Goal: Information Seeking & Learning: Learn about a topic

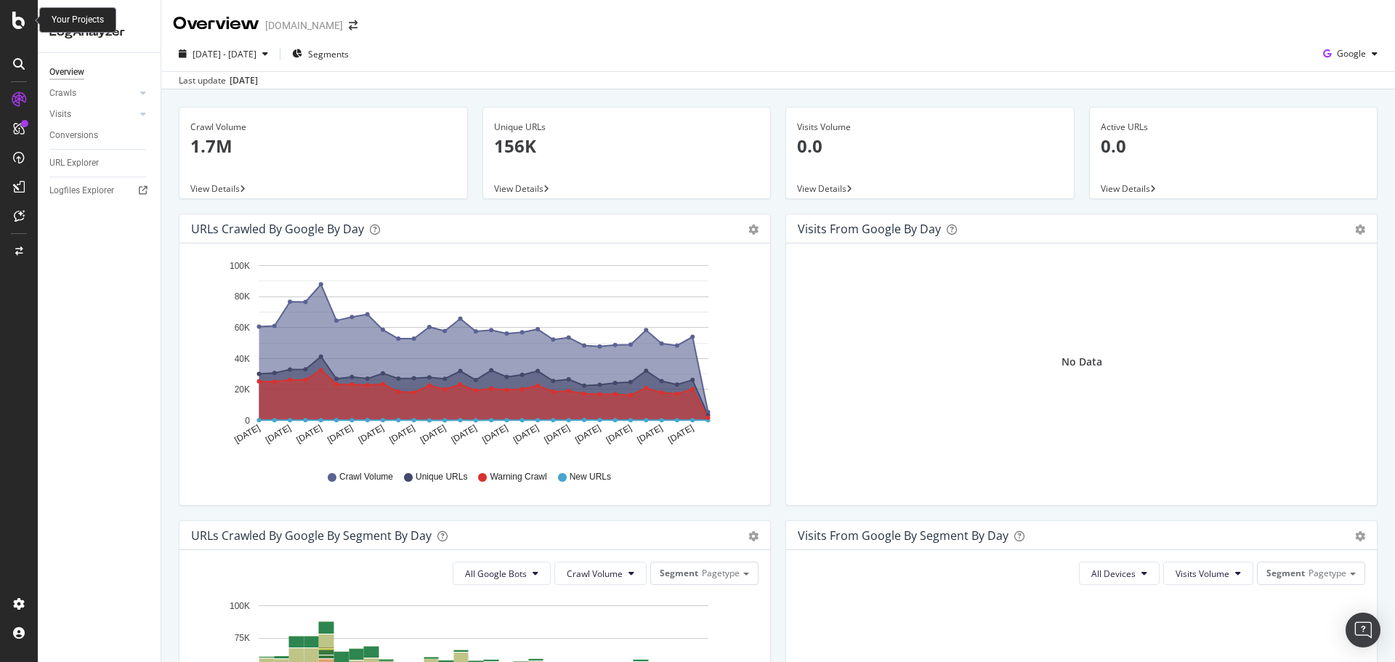
click at [27, 26] on div at bounding box center [18, 20] width 35 height 17
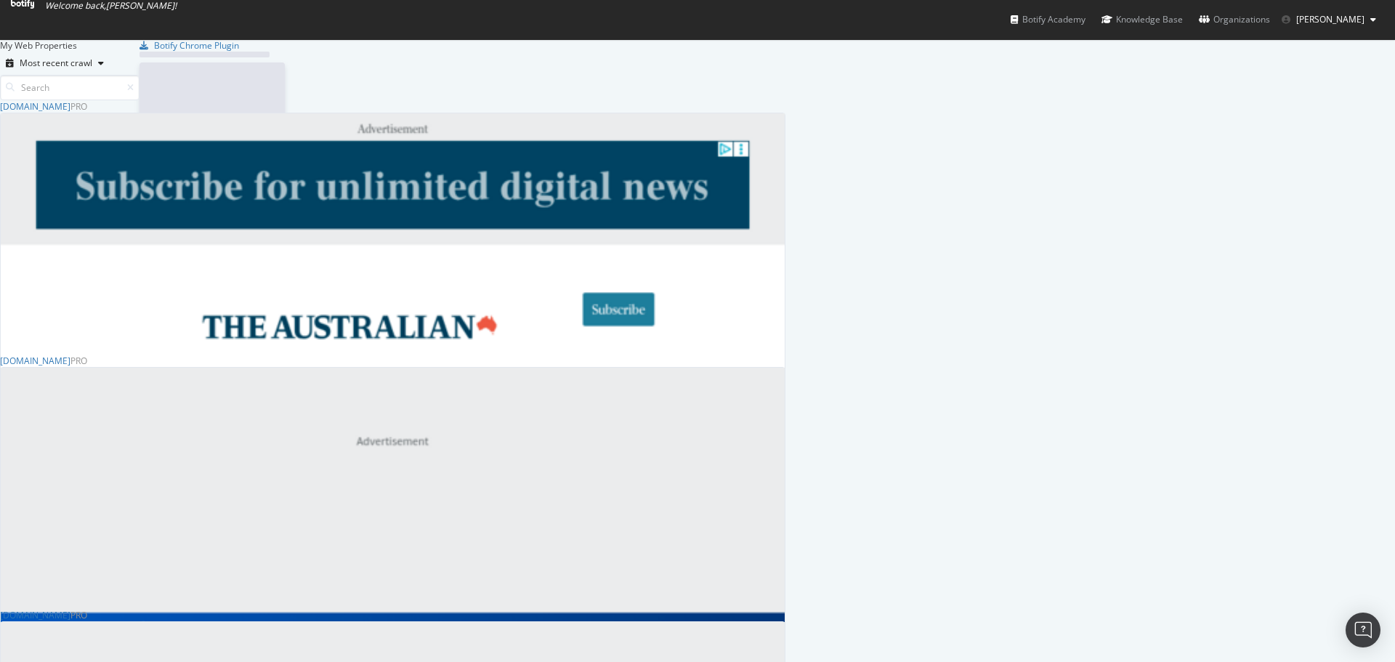
scroll to position [651, 1373]
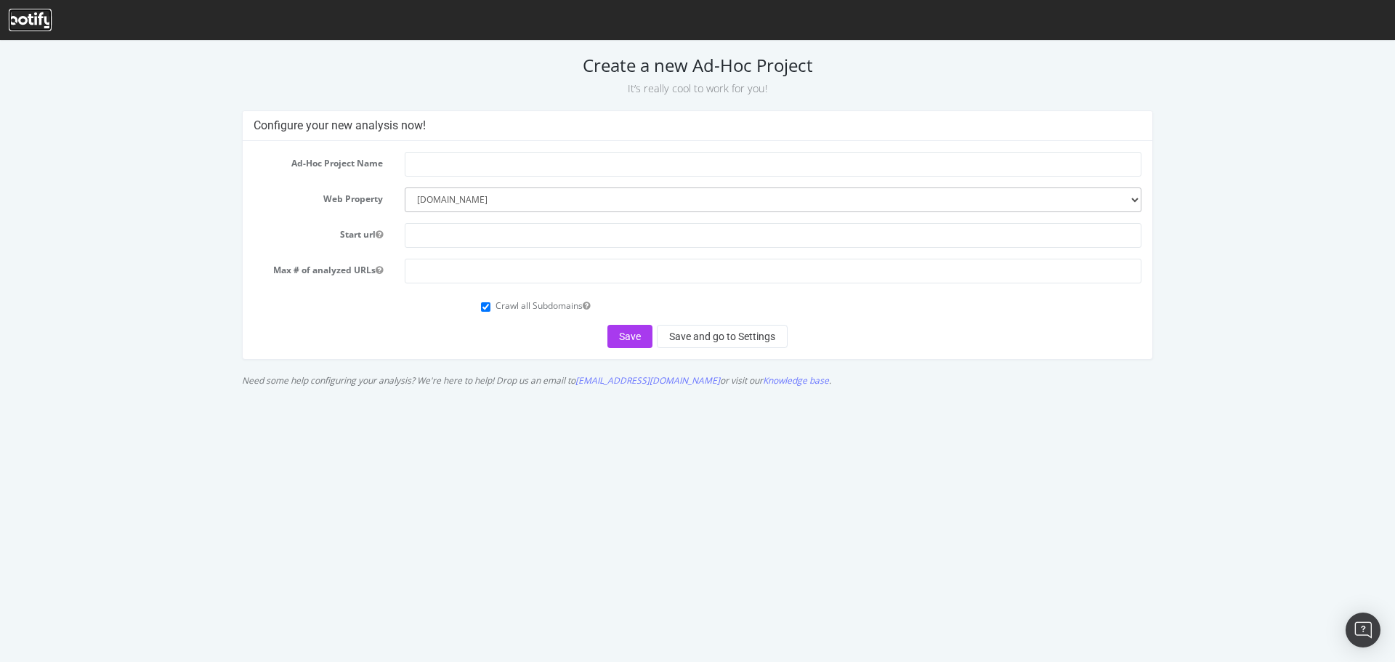
click at [12, 20] on icon at bounding box center [30, 20] width 43 height 16
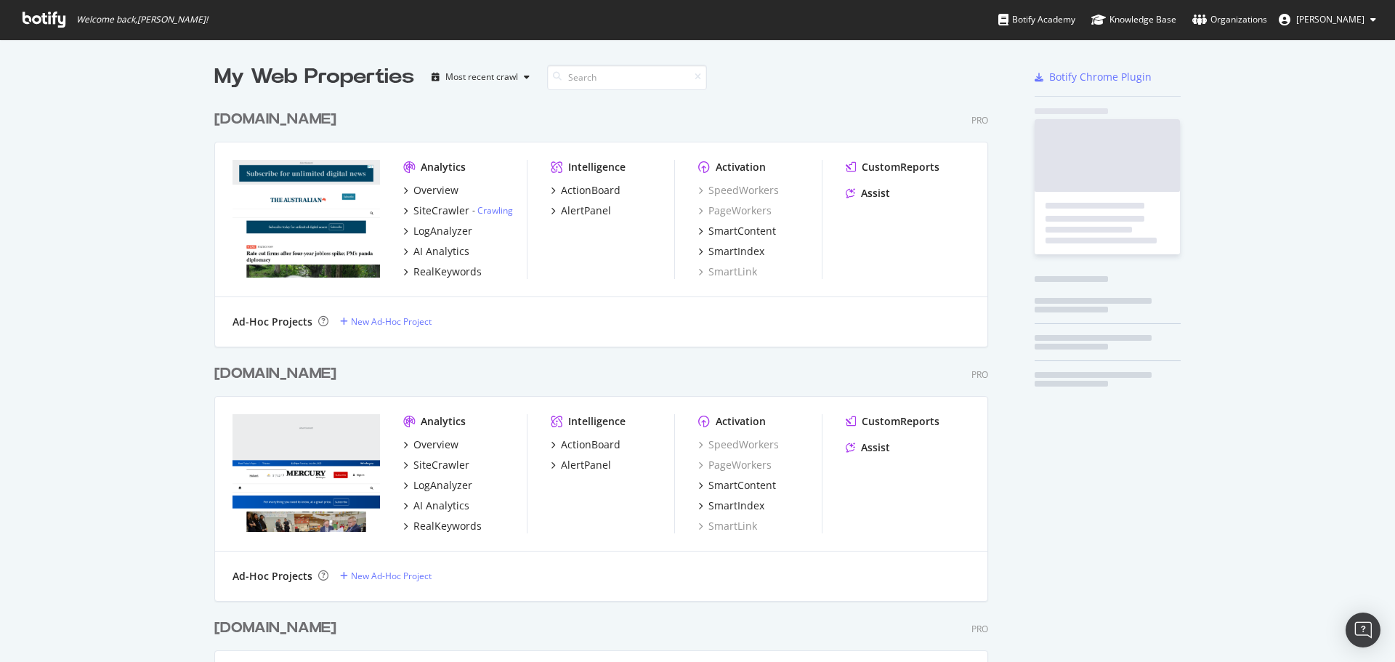
scroll to position [3553, 774]
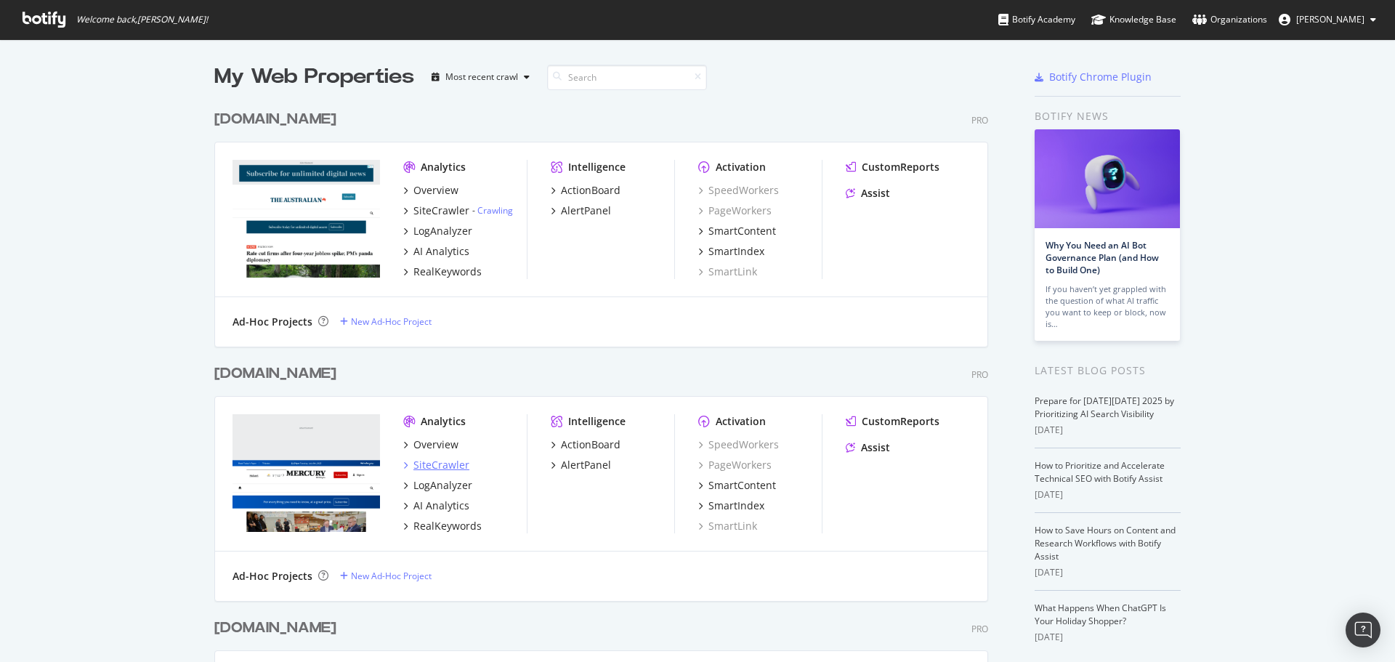
click at [436, 464] on div "SiteCrawler" at bounding box center [441, 465] width 56 height 15
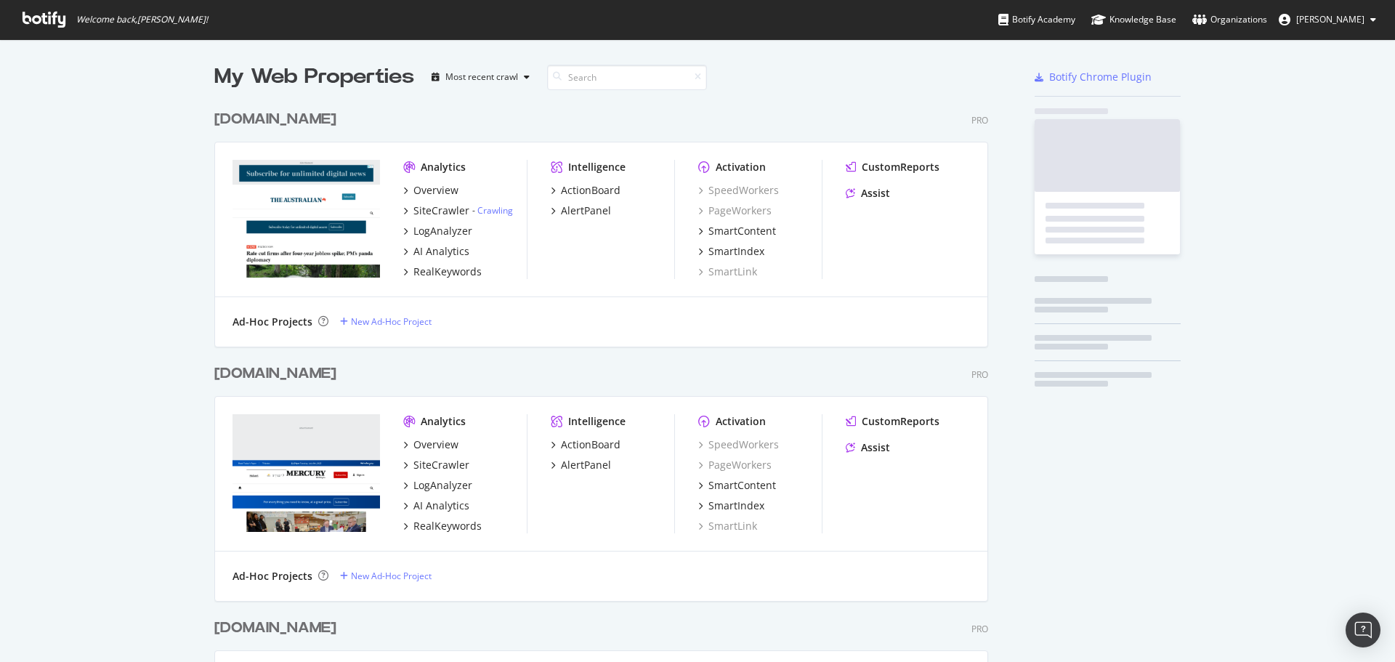
scroll to position [651, 1373]
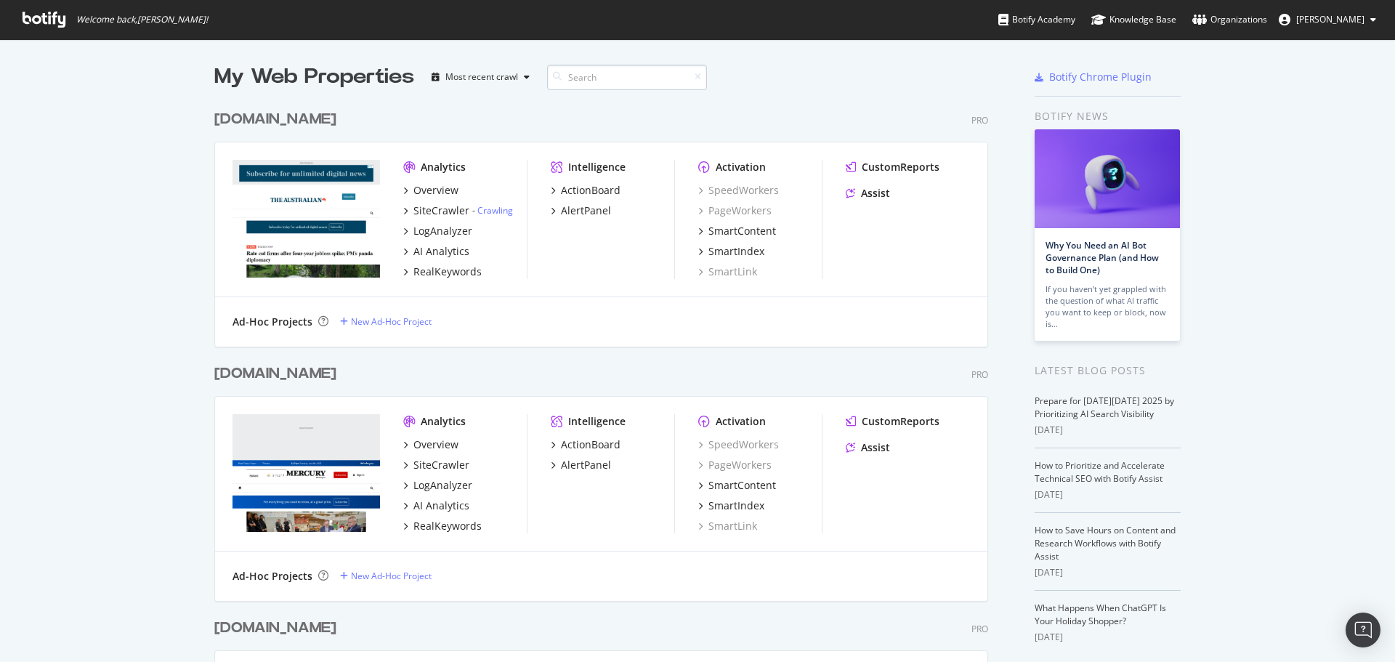
click at [587, 71] on input at bounding box center [627, 77] width 160 height 25
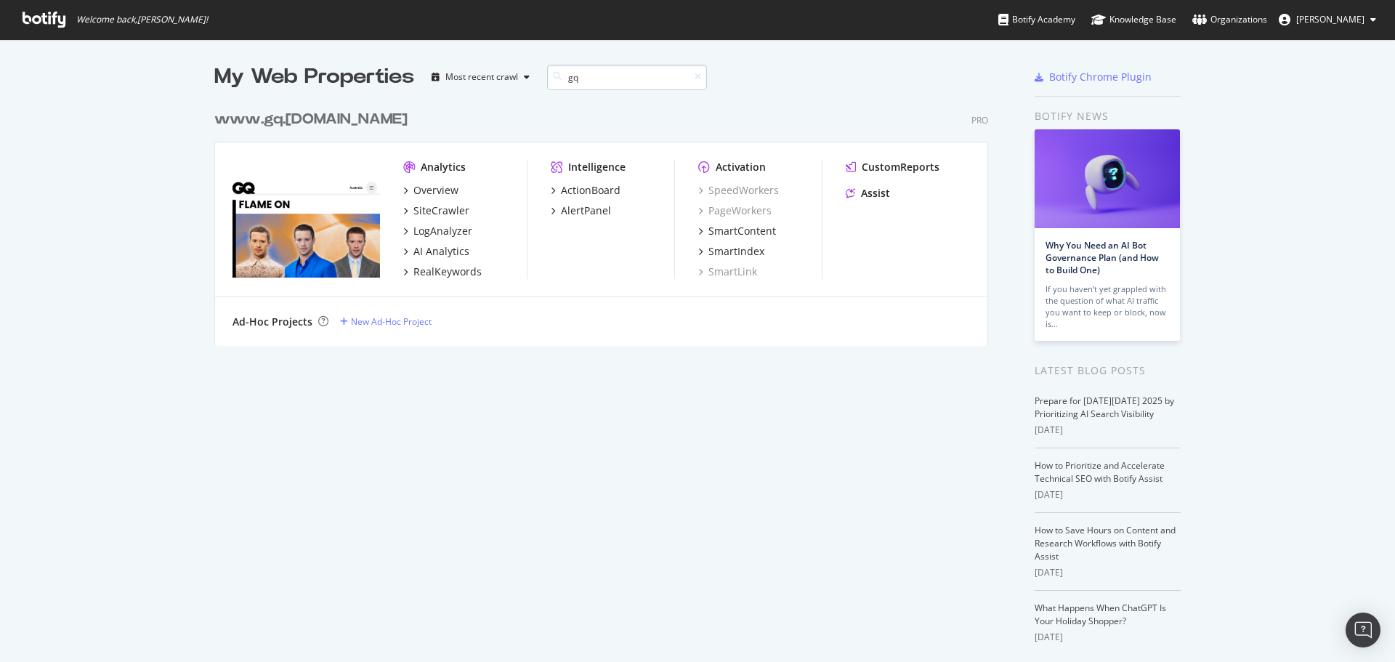
scroll to position [243, 774]
type input "gq"
click at [434, 212] on div "SiteCrawler" at bounding box center [441, 210] width 56 height 15
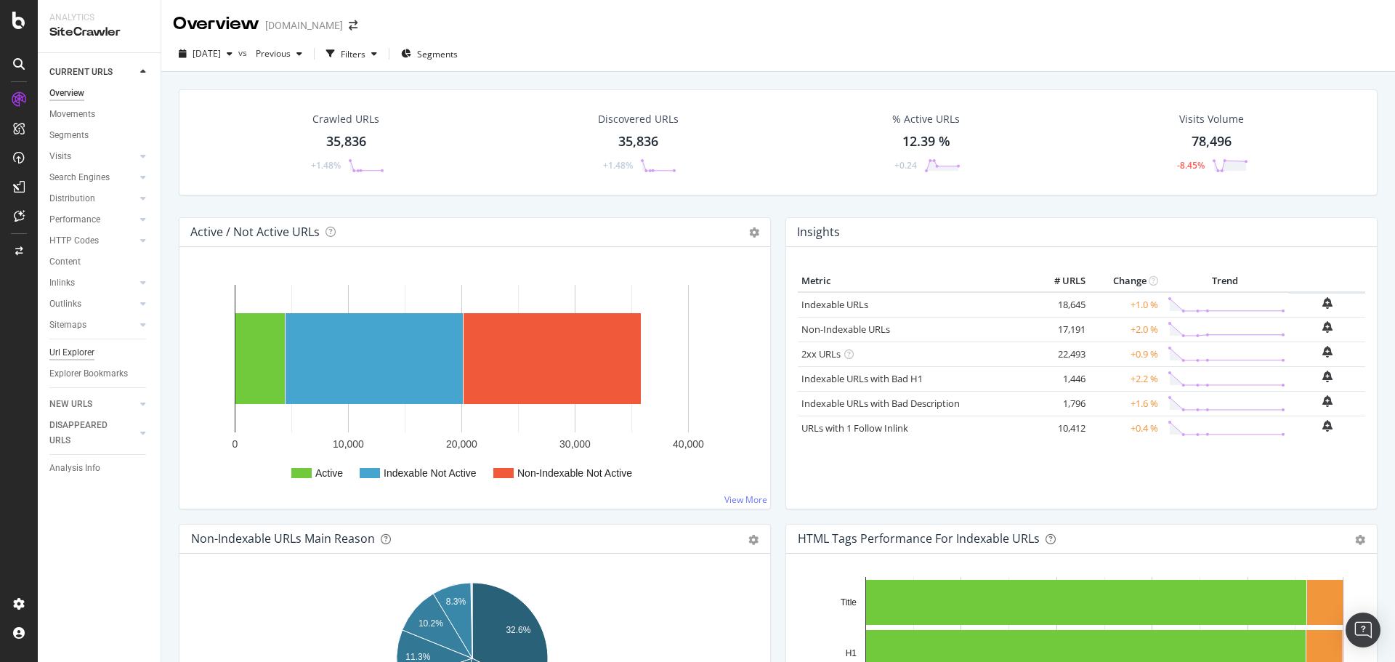
click at [73, 351] on div "Url Explorer" at bounding box center [71, 352] width 45 height 15
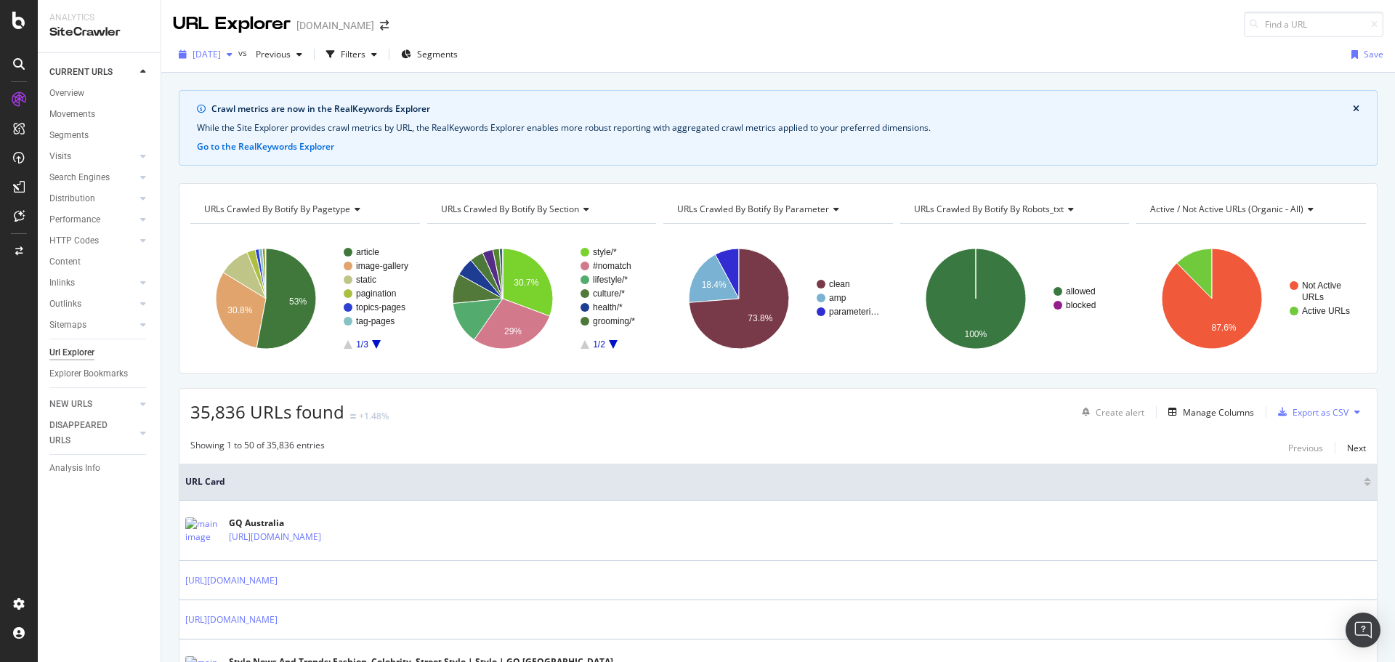
click at [238, 57] on div "button" at bounding box center [229, 54] width 17 height 9
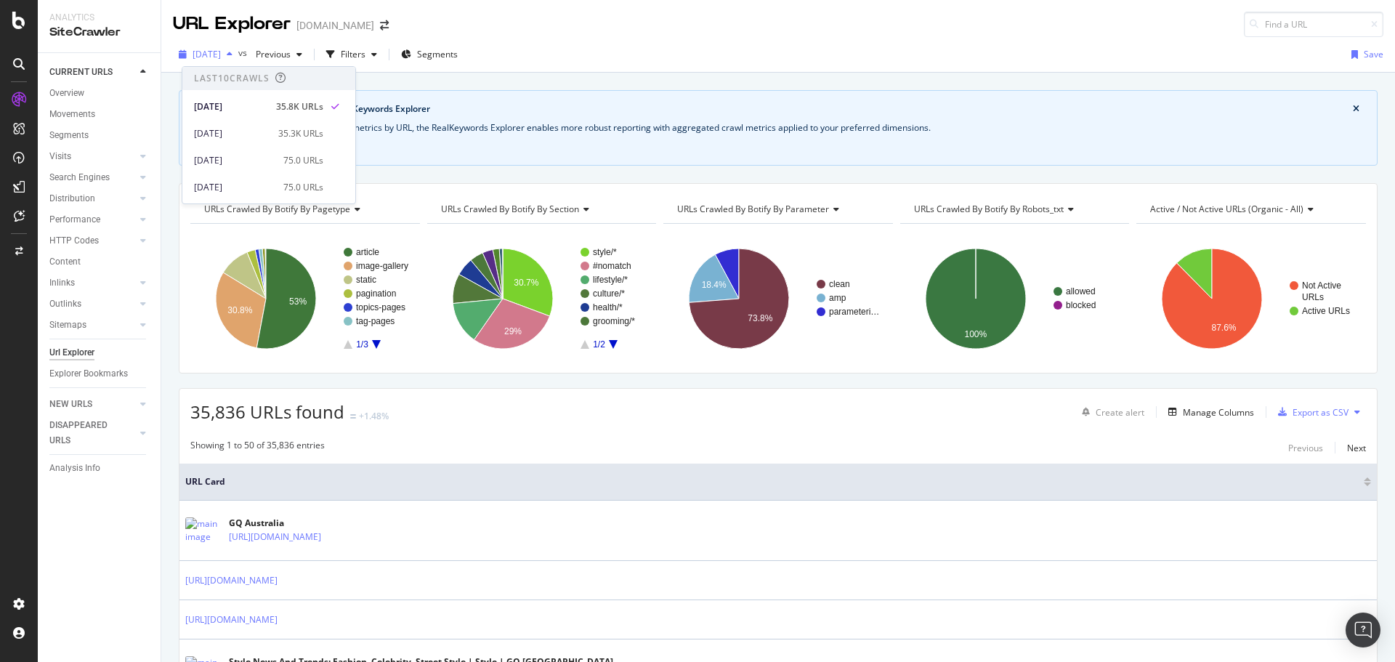
click at [238, 57] on div "button" at bounding box center [229, 54] width 17 height 9
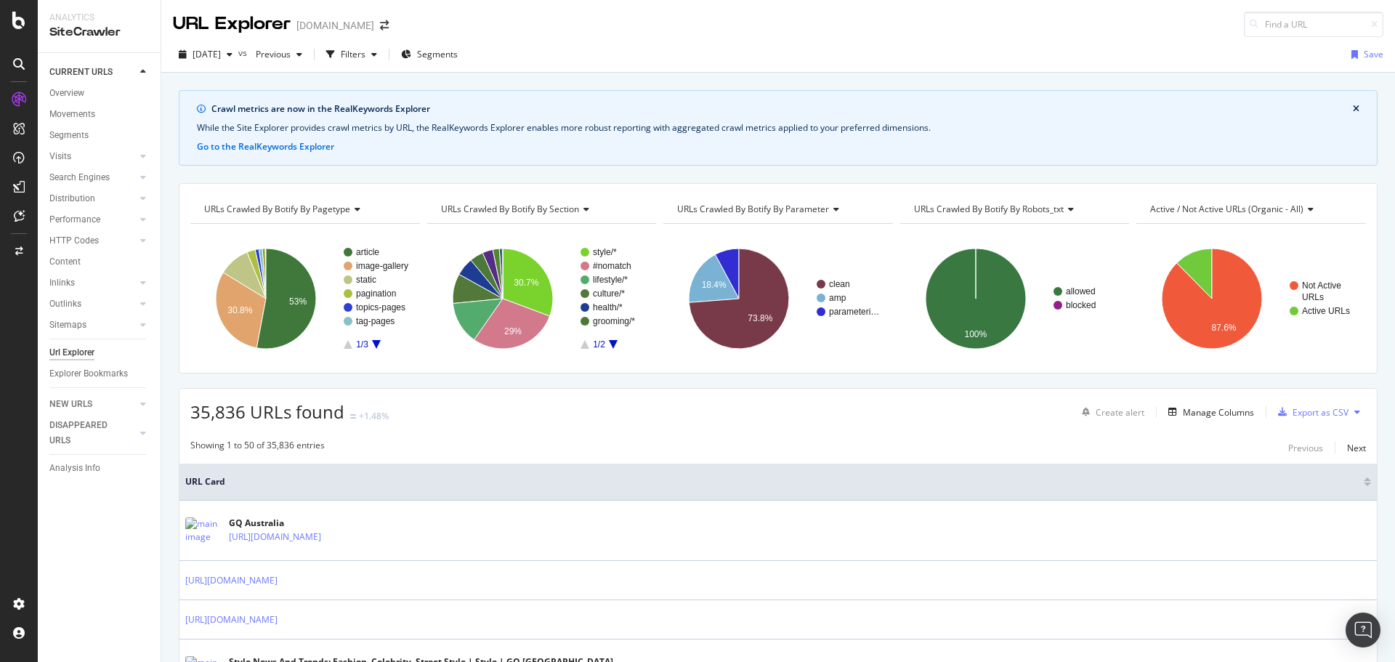
click at [378, 348] on rect "A chart." at bounding box center [376, 298] width 65 height 101
click at [374, 344] on icon "A chart." at bounding box center [376, 344] width 9 height 9
click at [377, 341] on icon "A chart." at bounding box center [376, 344] width 9 height 9
click at [349, 347] on icon "A chart." at bounding box center [348, 344] width 9 height 9
click at [349, 344] on icon "A chart." at bounding box center [348, 344] width 9 height 9
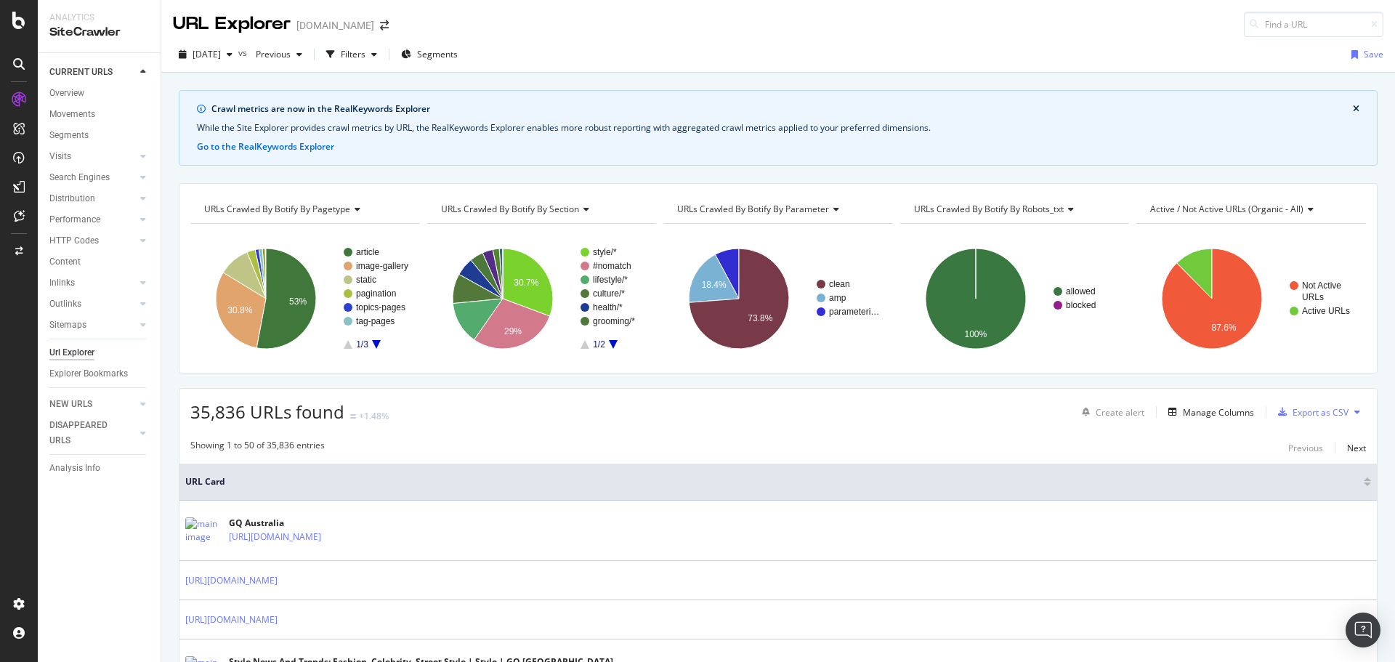
click at [379, 342] on icon "A chart." at bounding box center [376, 344] width 9 height 9
click at [347, 346] on icon "A chart." at bounding box center [348, 344] width 9 height 9
click at [383, 270] on icon "article image-gallery static pagination topics-pages tag-pages 1/3 30.8% 53%" at bounding box center [305, 298] width 230 height 126
click at [363, 323] on text "tag-pages" at bounding box center [375, 321] width 39 height 10
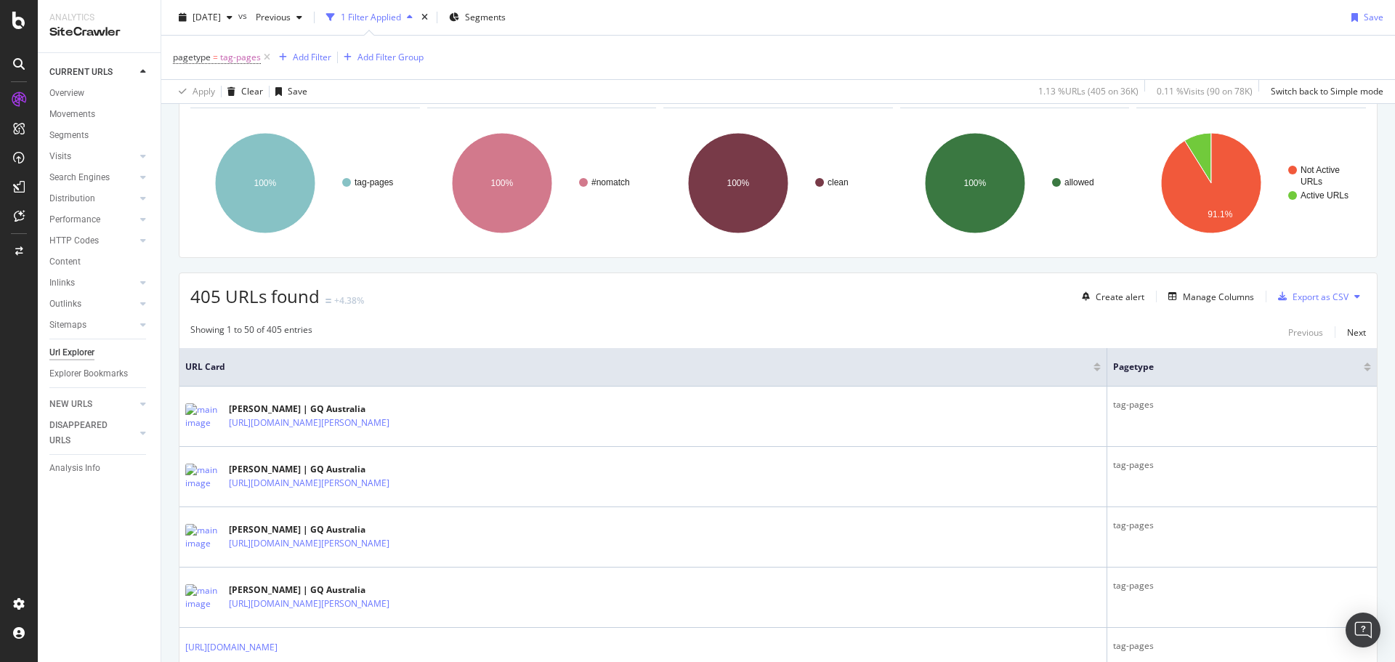
scroll to position [209, 0]
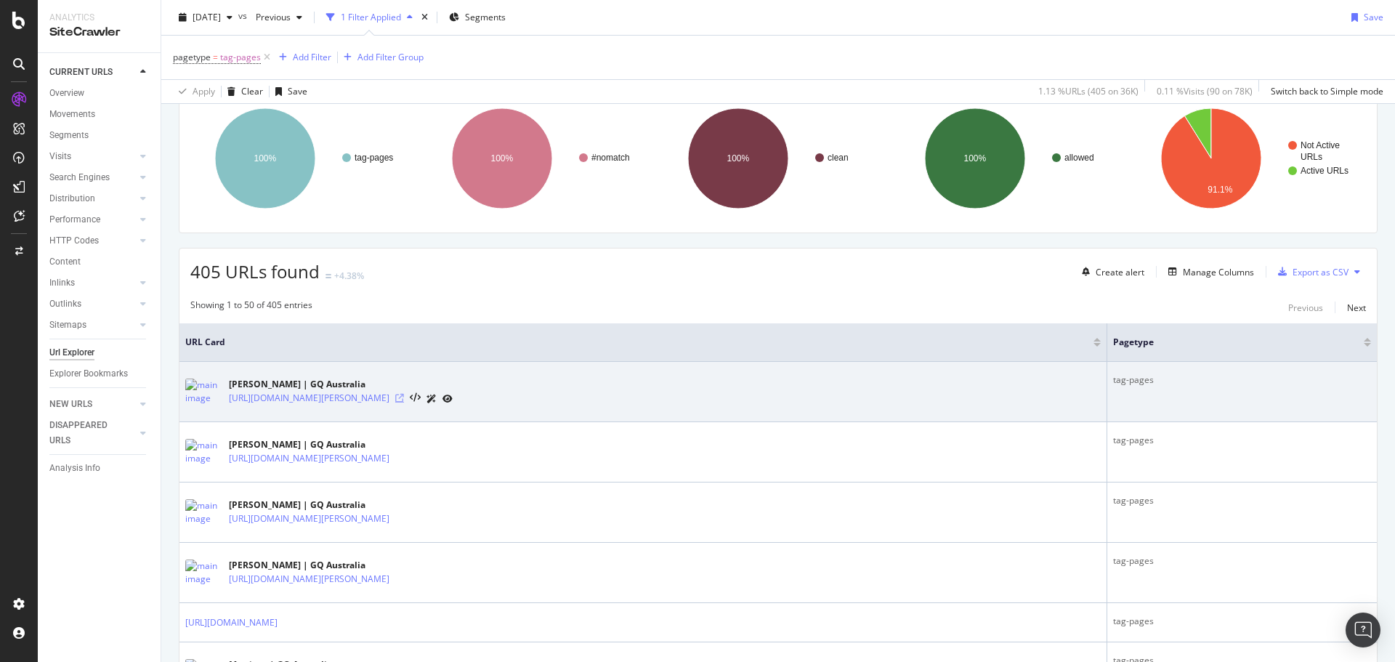
click at [404, 400] on icon at bounding box center [399, 398] width 9 height 9
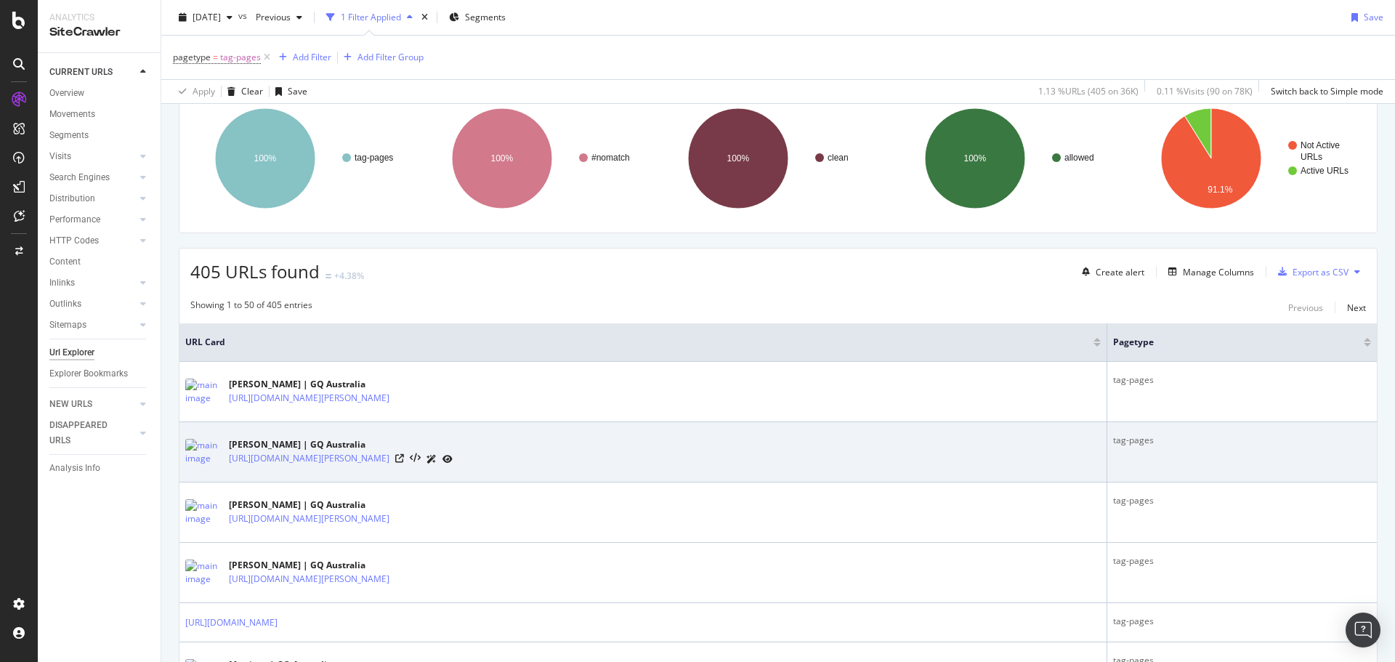
scroll to position [0, 0]
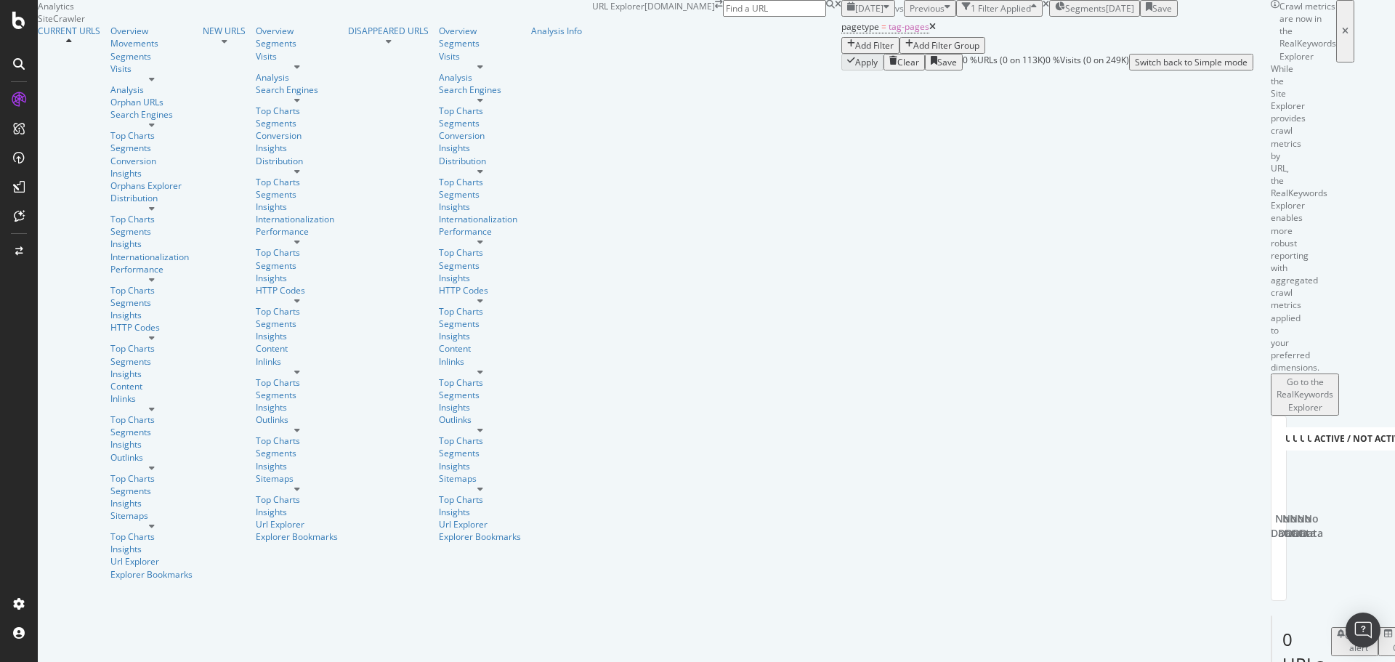
click at [929, 31] on icon at bounding box center [932, 27] width 7 height 9
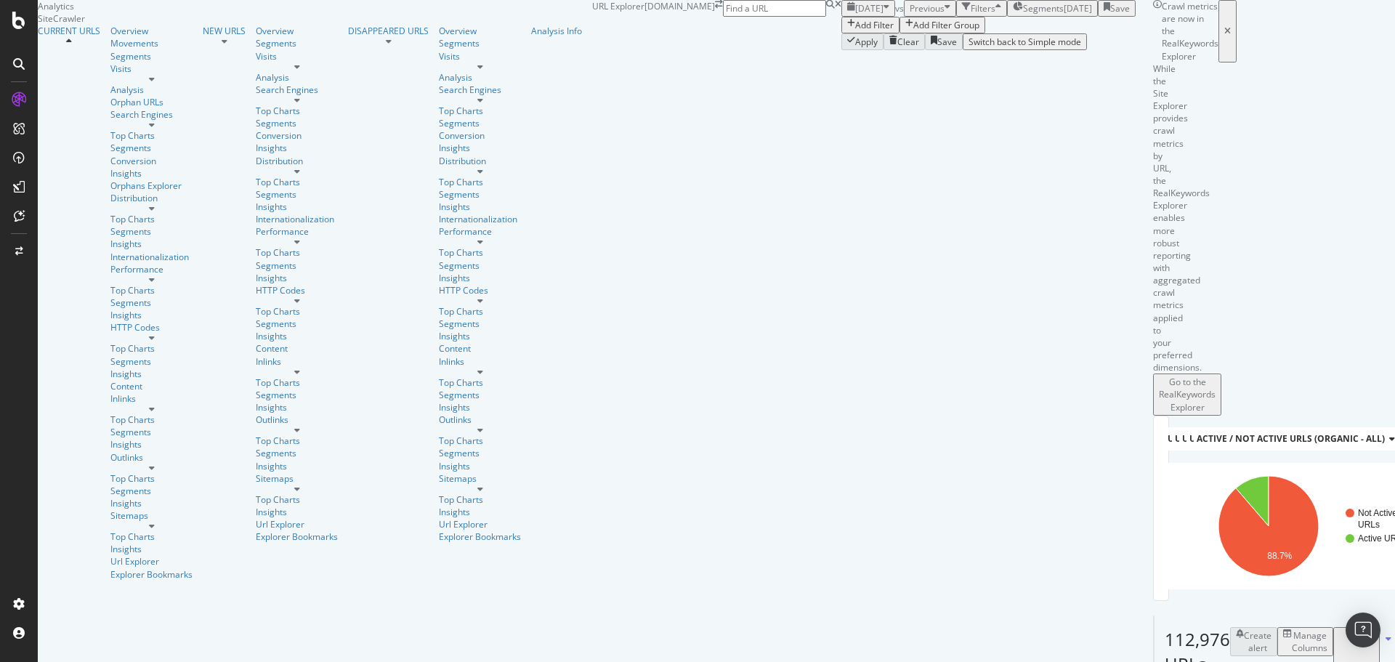
click at [1316, 475] on rect "A chart." at bounding box center [1348, 525] width 65 height 101
click at [1345, 567] on icon "A chart." at bounding box center [1349, 571] width 9 height 9
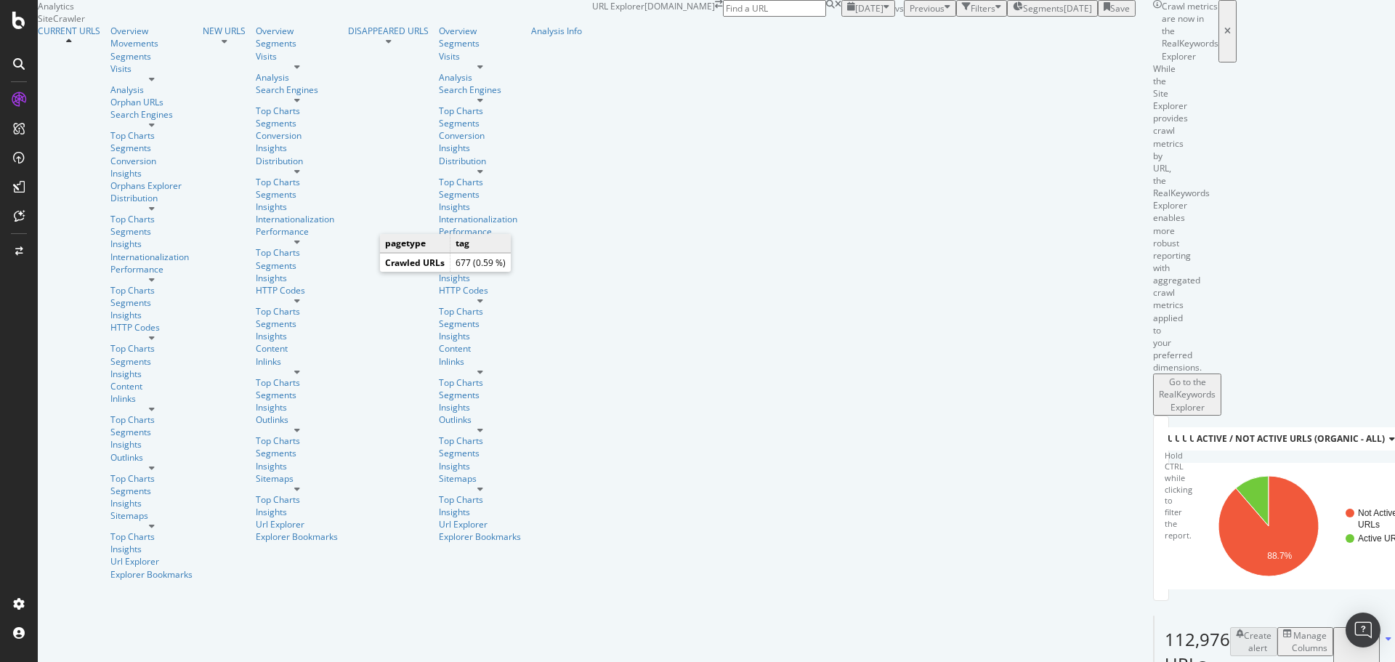
click at [1329, 488] on text "tag" at bounding box center [1335, 493] width 12 height 10
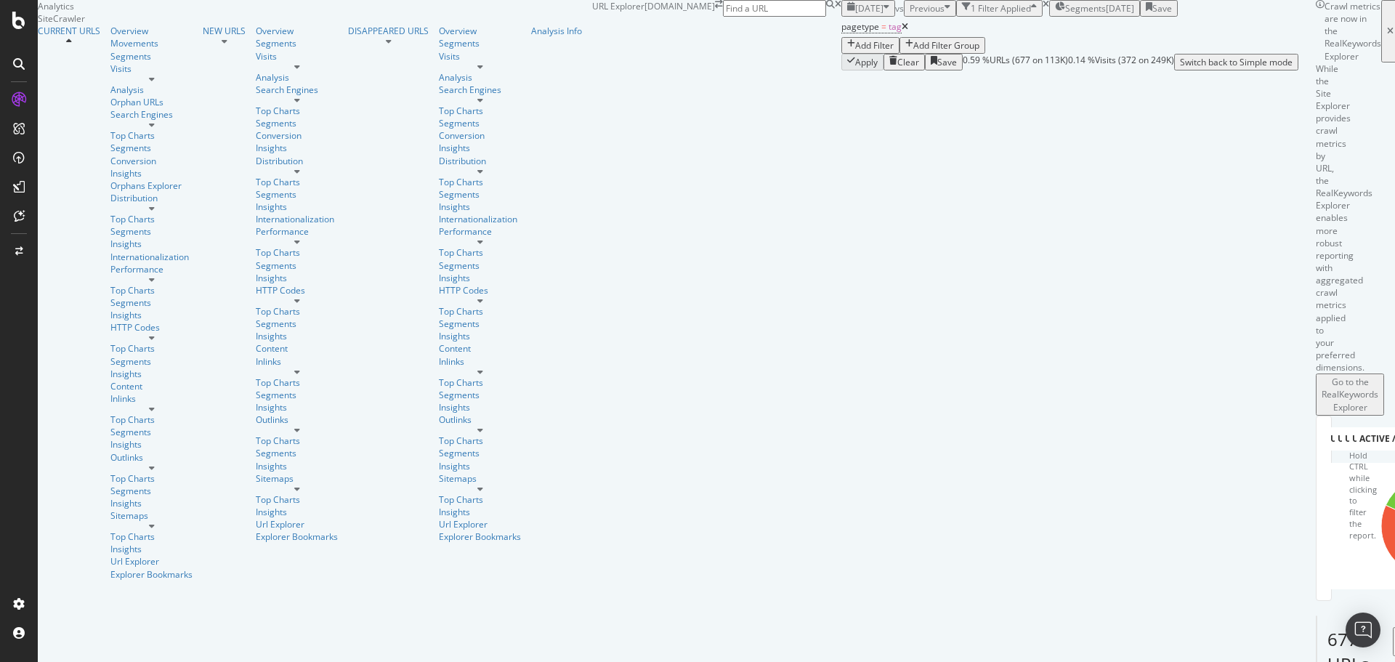
scroll to position [436, 0]
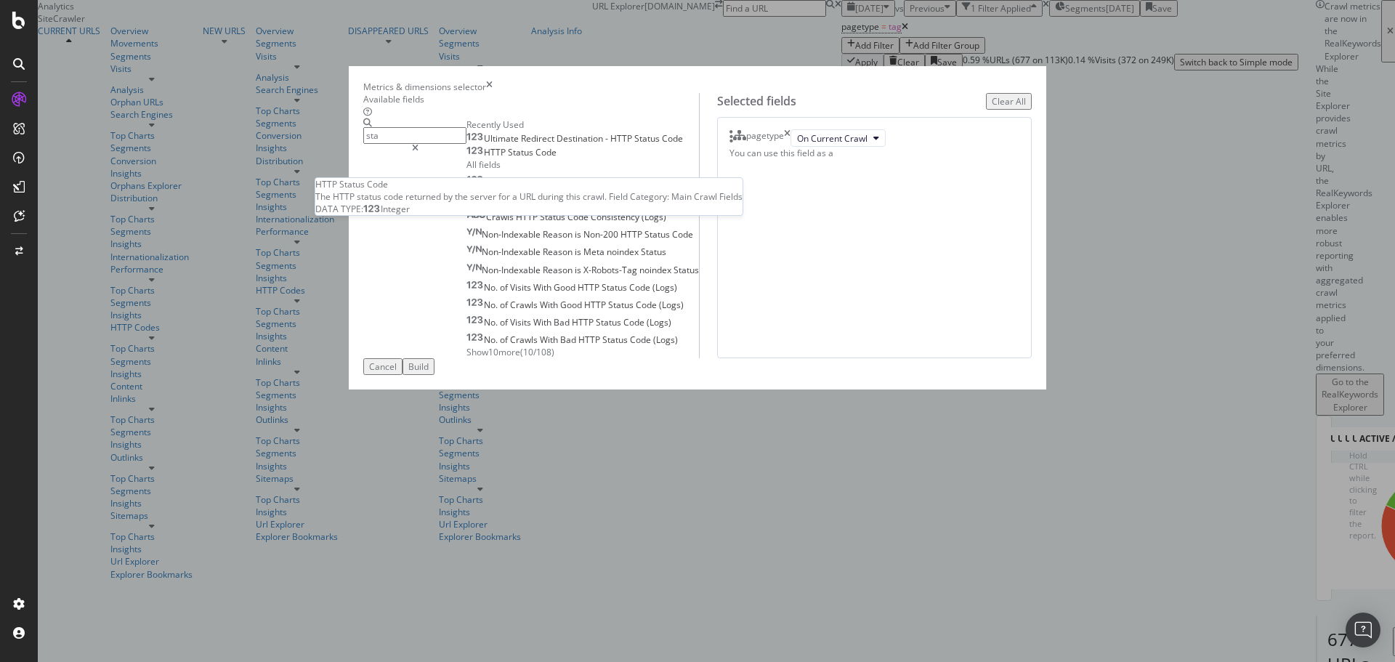
type input "sta"
click at [535, 158] on span "Code" at bounding box center [545, 152] width 21 height 12
click at [556, 145] on span "Destination" at bounding box center [580, 138] width 49 height 12
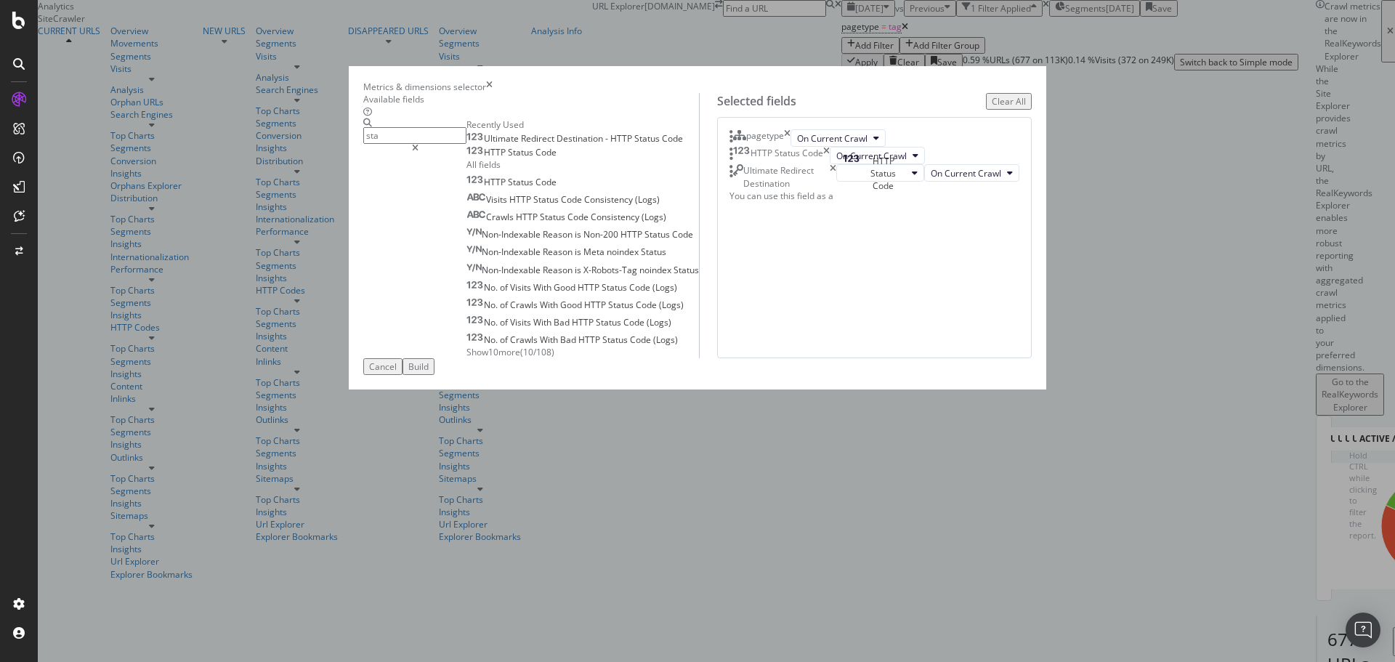
click at [429, 373] on div "Build" at bounding box center [418, 366] width 20 height 12
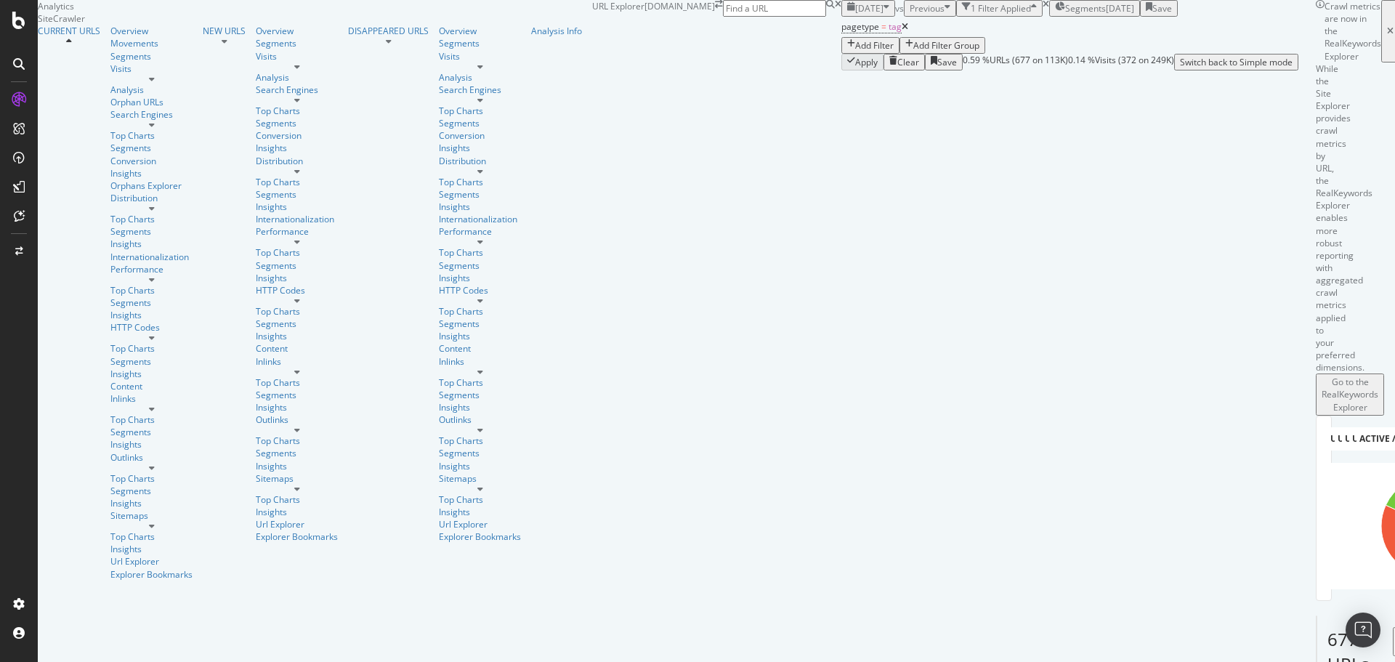
scroll to position [137, 0]
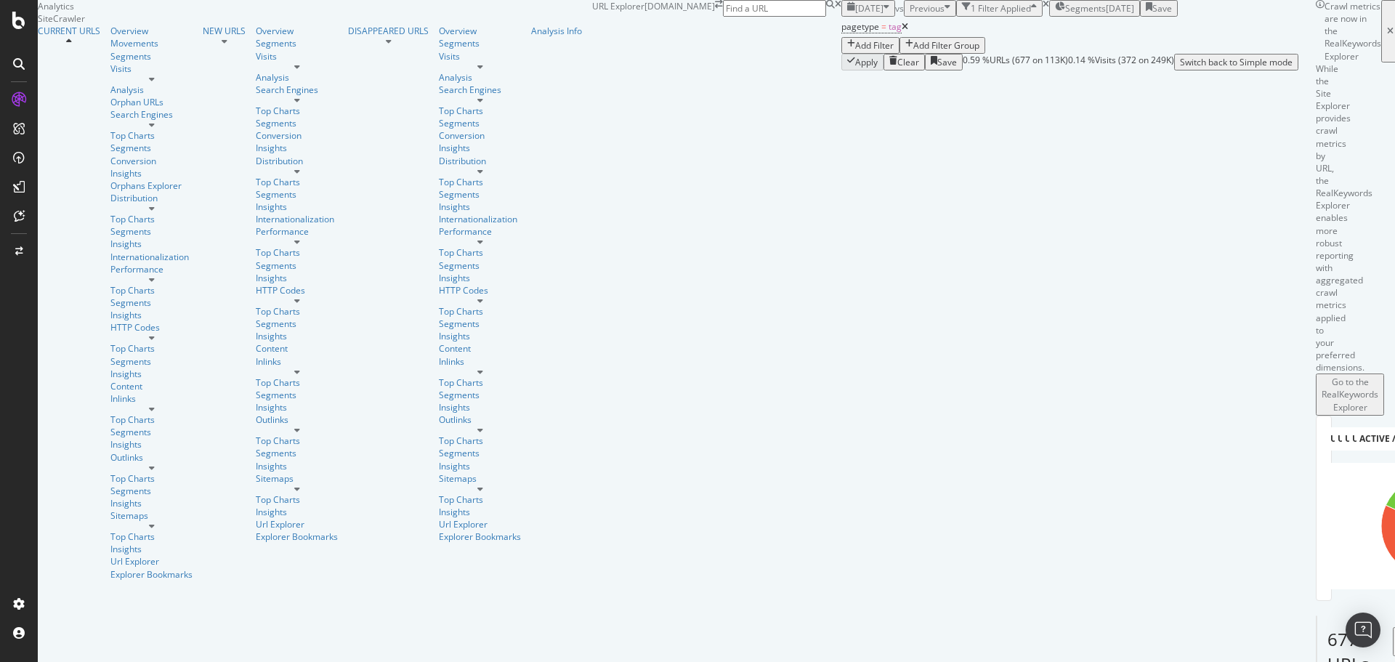
scroll to position [210, 0]
click at [81, 126] on div "LogAnalyzer" at bounding box center [62, 120] width 50 height 12
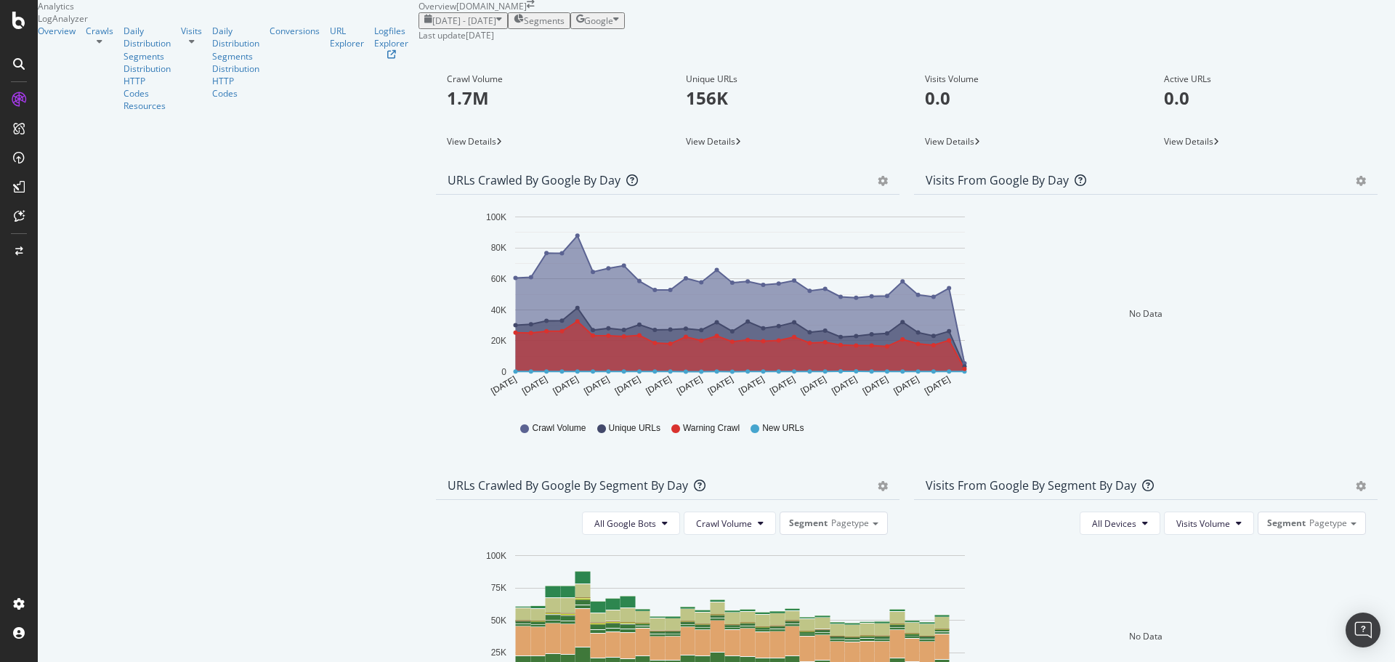
click at [619, 27] on div "button" at bounding box center [616, 21] width 6 height 12
click at [1331, 135] on span "OpenAI" at bounding box center [1351, 136] width 54 height 13
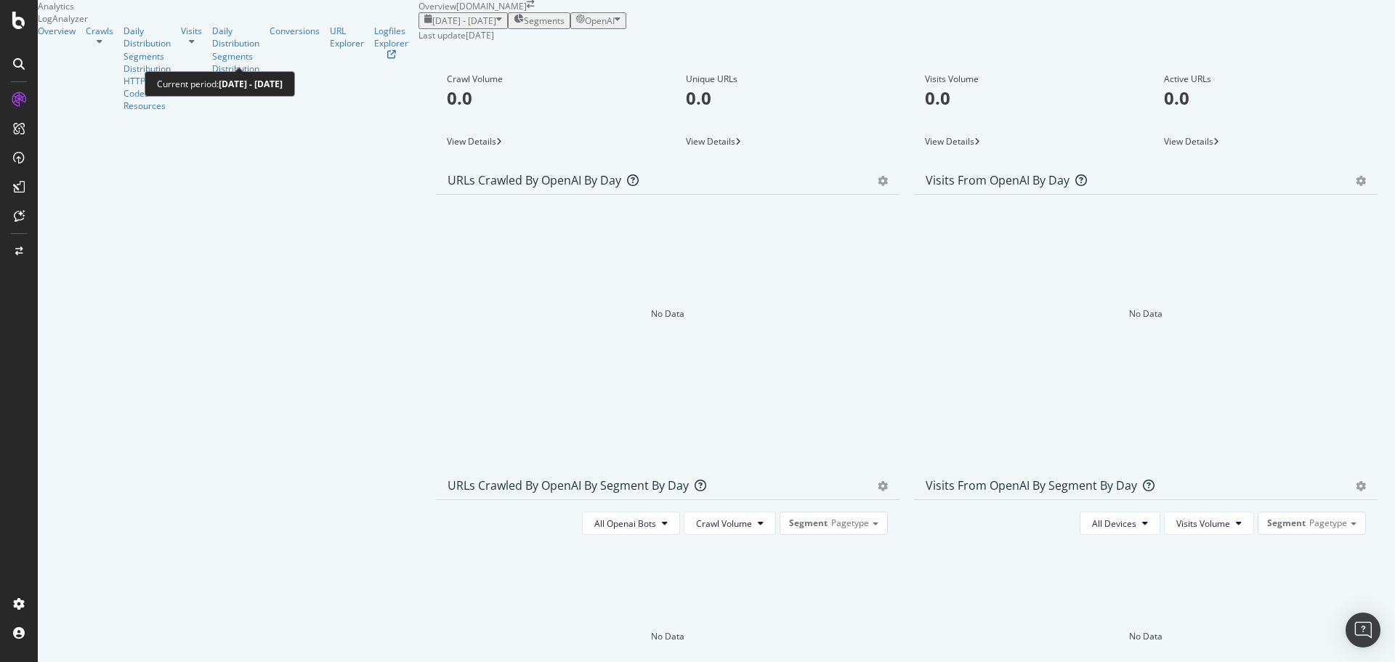
click at [432, 27] on span "2025 Sep. 2nd - Oct. 1st" at bounding box center [464, 21] width 64 height 12
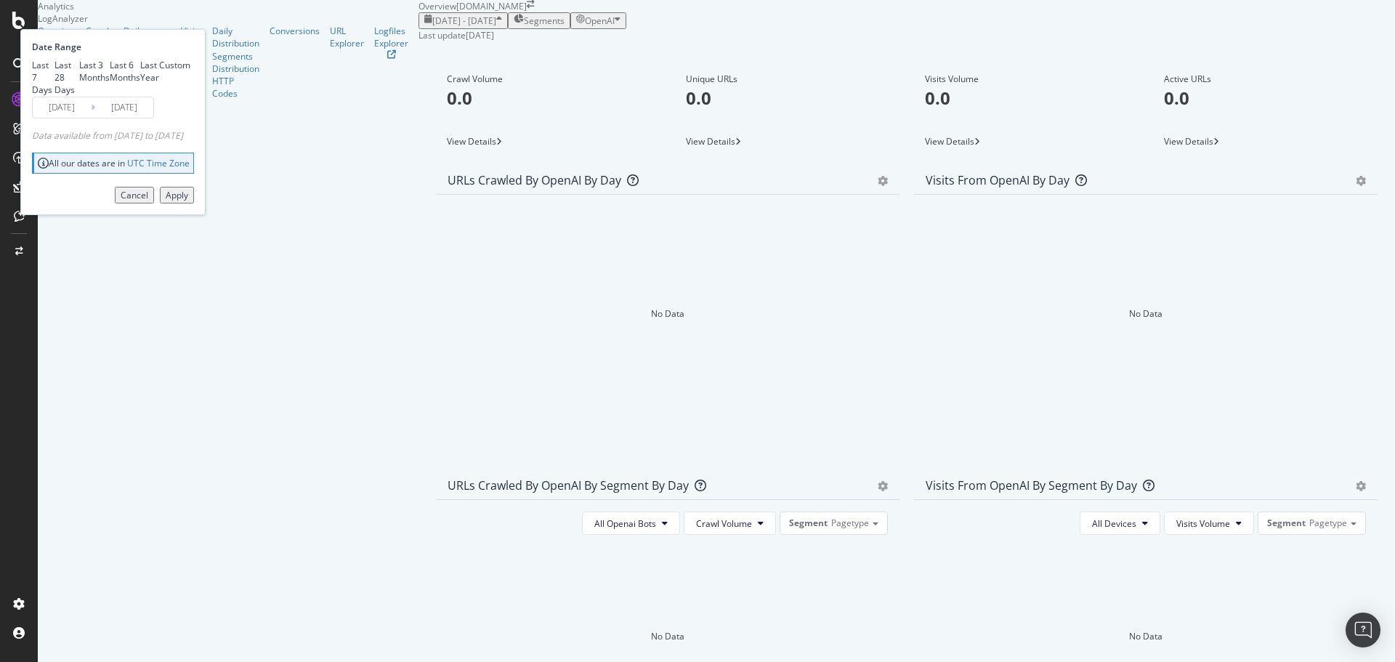
click at [432, 27] on span "2025 Sep. 2nd - Oct. 1st" at bounding box center [464, 21] width 64 height 12
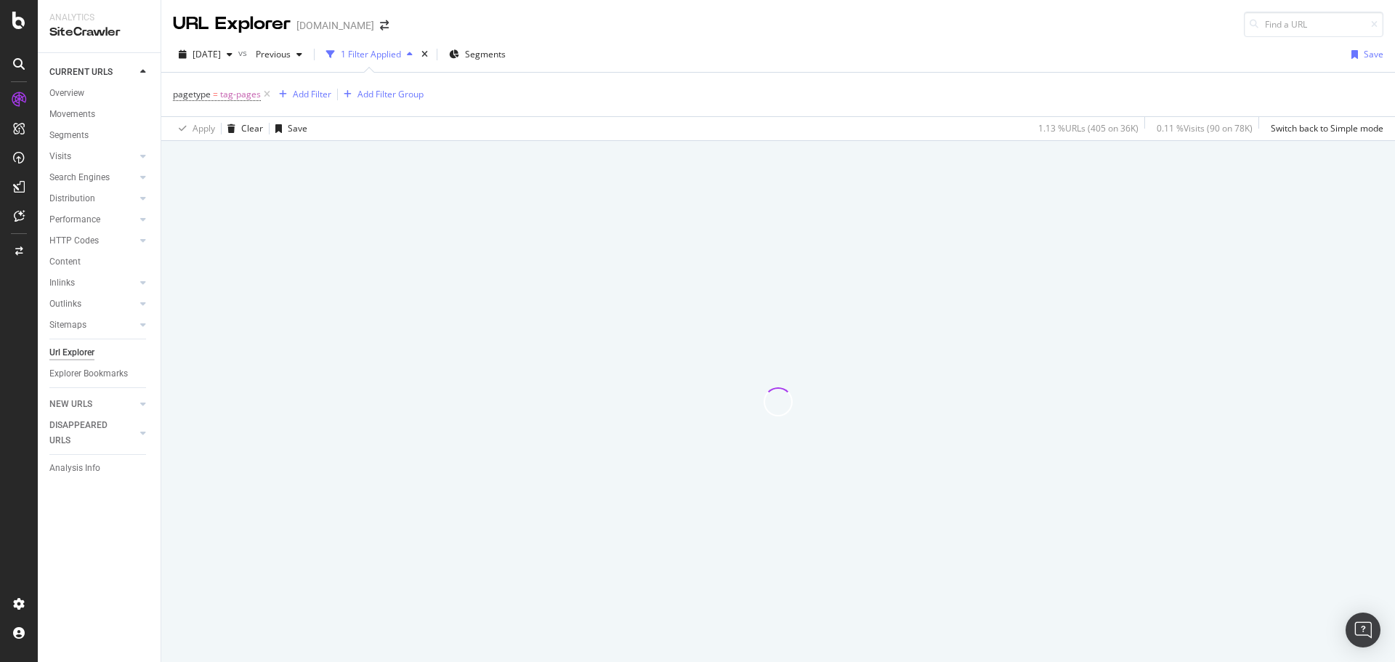
click at [788, 201] on div at bounding box center [778, 401] width 1234 height 521
